Goal: Information Seeking & Learning: Learn about a topic

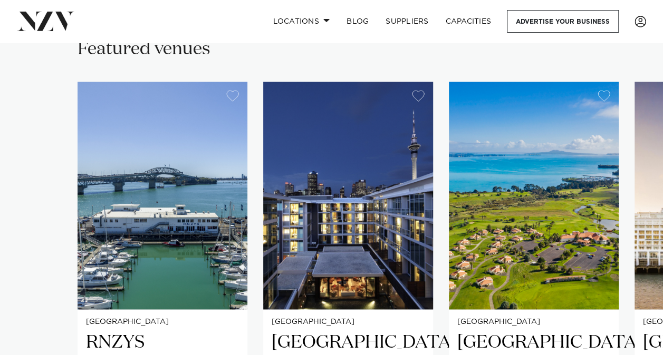
scroll to position [648, 0]
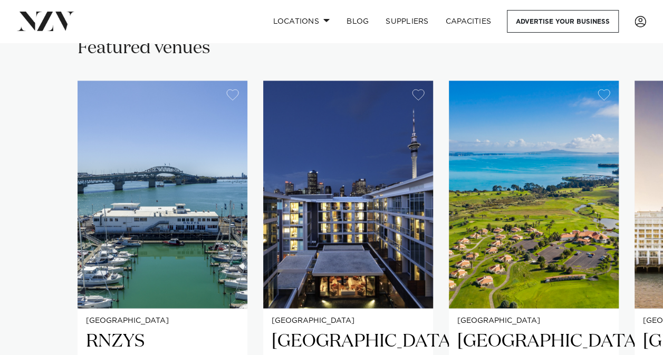
click at [518, 44] on div "Featured venues" at bounding box center [332, 48] width 508 height 24
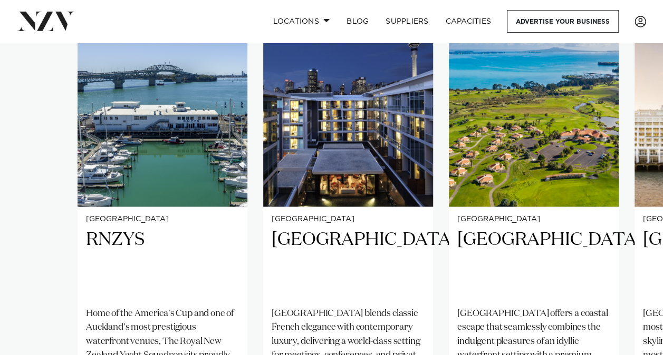
scroll to position [770, 0]
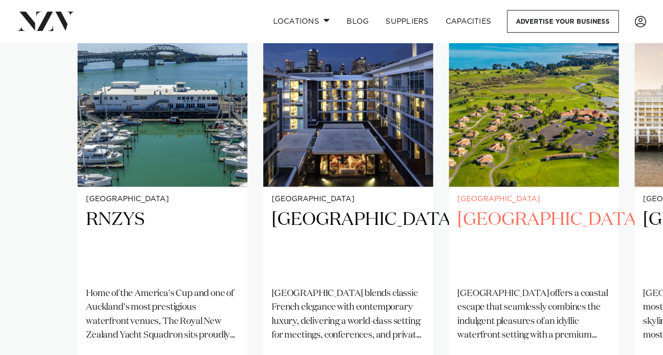
click at [572, 287] on p "[GEOGRAPHIC_DATA] offers a coastal escape that seamlessly combines the indulgen…" at bounding box center [533, 314] width 153 height 55
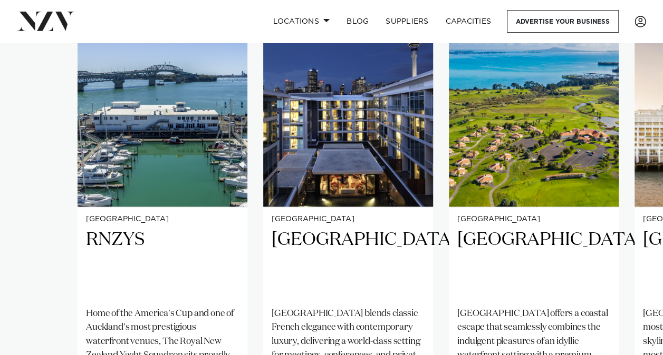
scroll to position [850, 0]
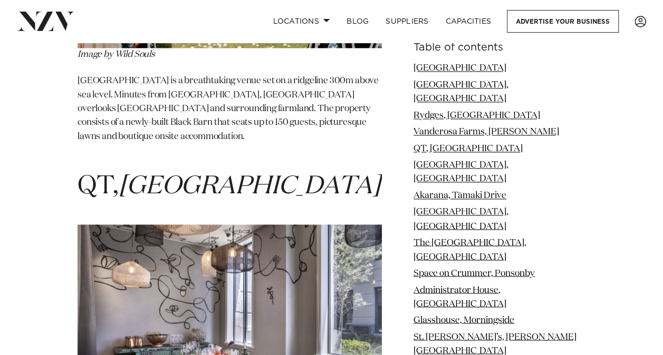
scroll to position [2761, 0]
